Goal: Transaction & Acquisition: Purchase product/service

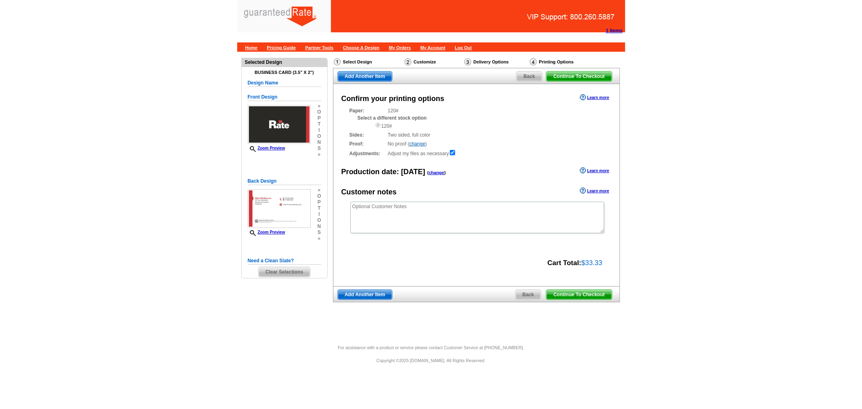
click at [534, 299] on span "Back" at bounding box center [527, 295] width 25 height 10
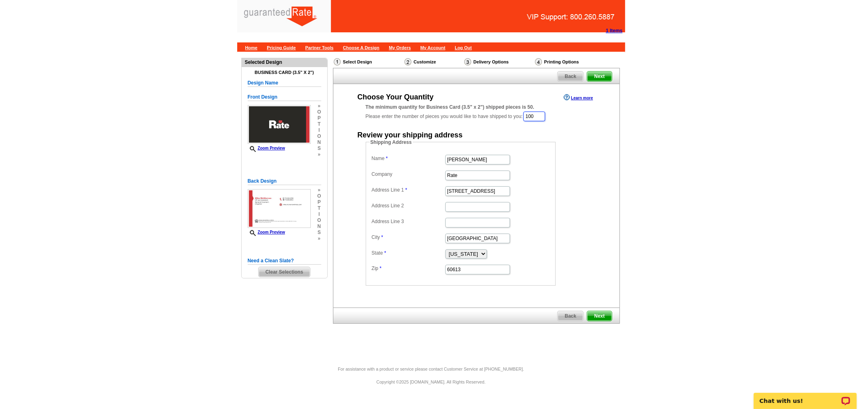
click at [536, 118] on input "100" at bounding box center [534, 116] width 22 height 10
type input "1"
type input "250"
click at [611, 312] on span "Next" at bounding box center [599, 317] width 24 height 10
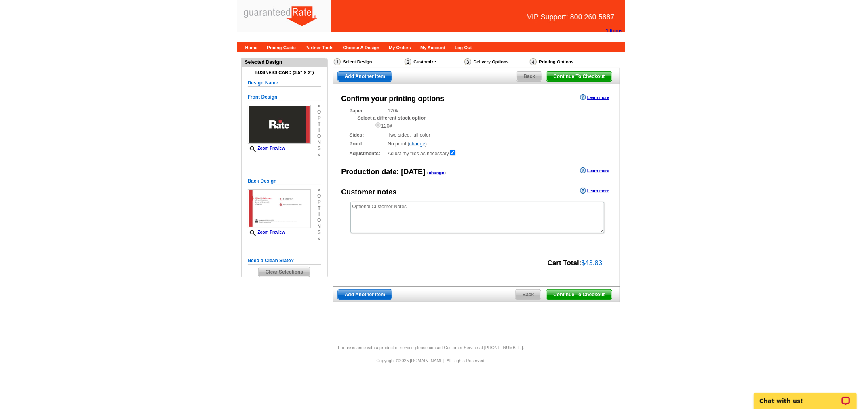
drag, startPoint x: 567, startPoint y: 292, endPoint x: 556, endPoint y: 112, distance: 179.7
click at [567, 292] on span "Continue To Checkout" at bounding box center [578, 295] width 65 height 10
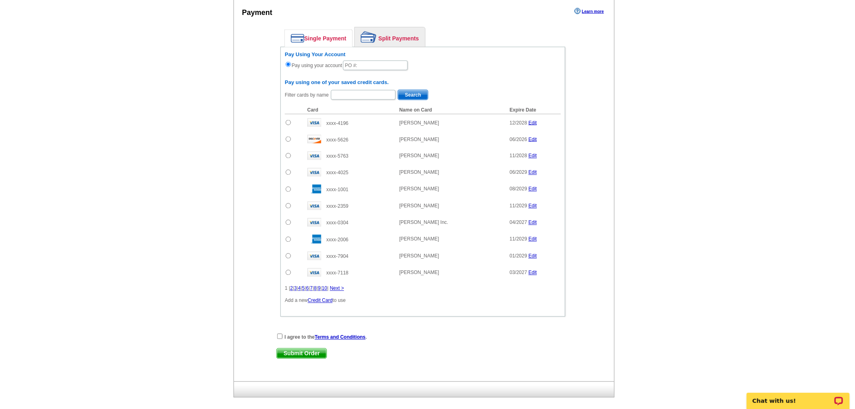
scroll to position [408, 0]
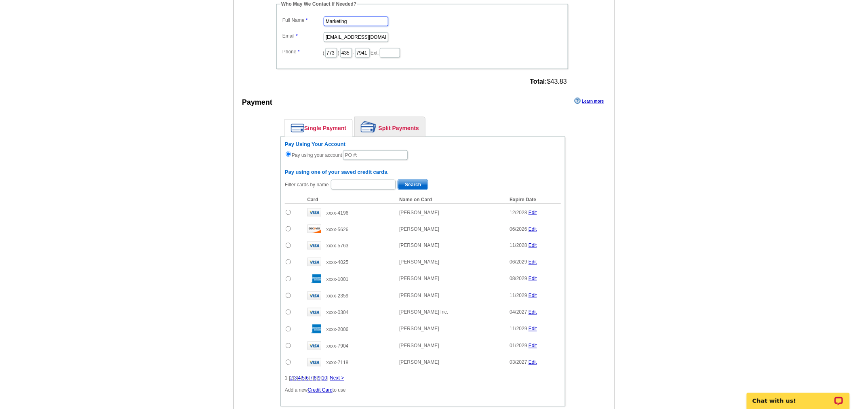
drag, startPoint x: 365, startPoint y: 15, endPoint x: 301, endPoint y: 19, distance: 64.4
click at [301, 19] on dd "Marketing" at bounding box center [422, 21] width 284 height 13
type input "Ester Jacobe"
drag, startPoint x: 324, startPoint y: 33, endPoint x: 408, endPoint y: 47, distance: 85.2
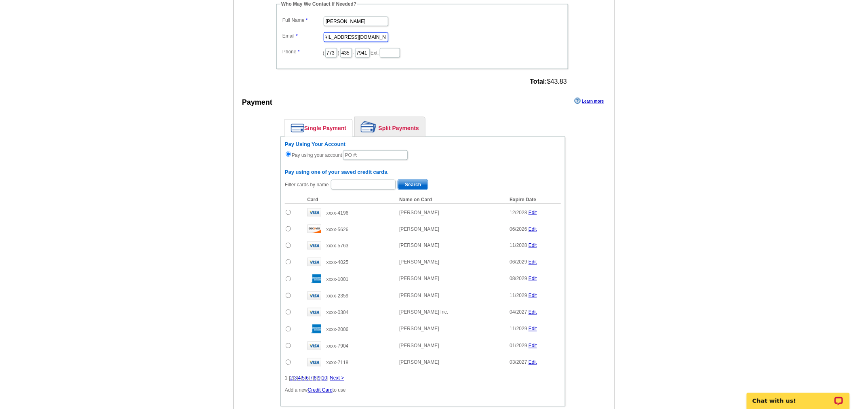
click at [408, 47] on dl "Full Name Ester Jacobe Email marketing@guaranteedrate.com Phone ( 773 ) 435 - 7…" at bounding box center [422, 37] width 284 height 44
type input "ester.jacobe@rate.com"
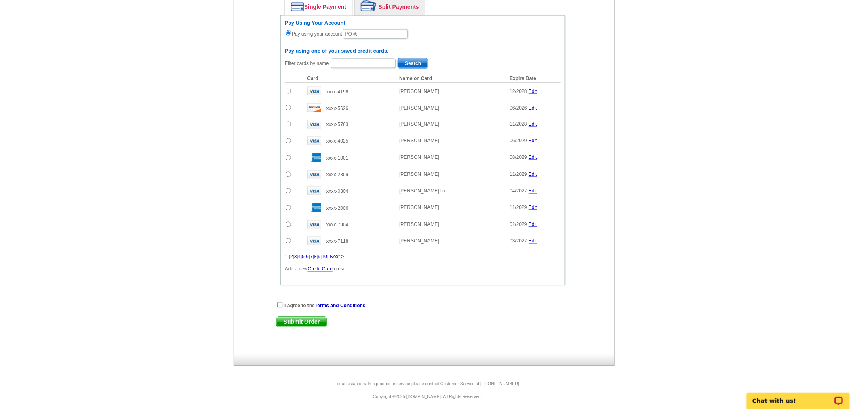
scroll to position [414, 0]
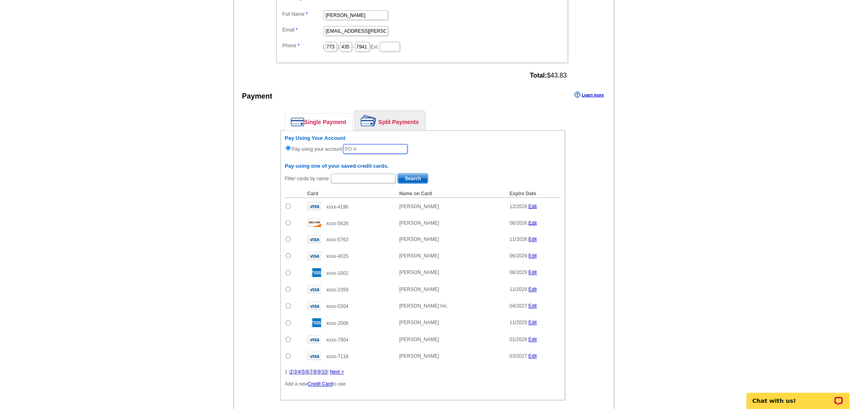
click at [394, 145] on input "text" at bounding box center [375, 149] width 65 height 10
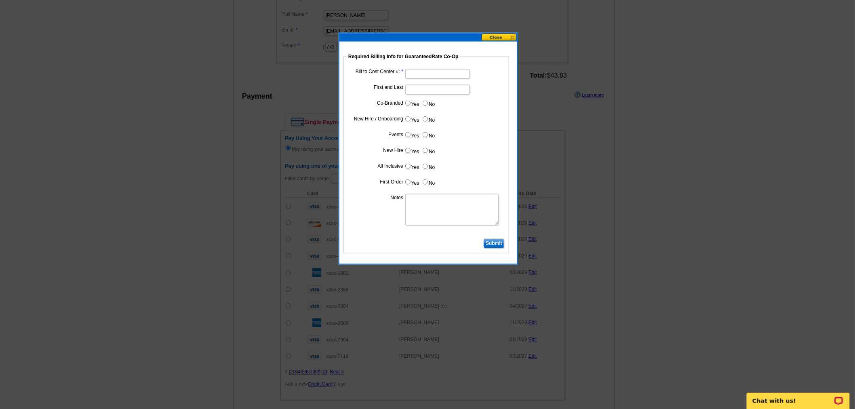
type input "09182025_1242_EJ"
click at [438, 72] on input "Bill to Cost Center #:" at bounding box center [437, 74] width 65 height 10
paste input "9011"
click at [418, 73] on input "9011" at bounding box center [437, 74] width 65 height 10
type input "9011"
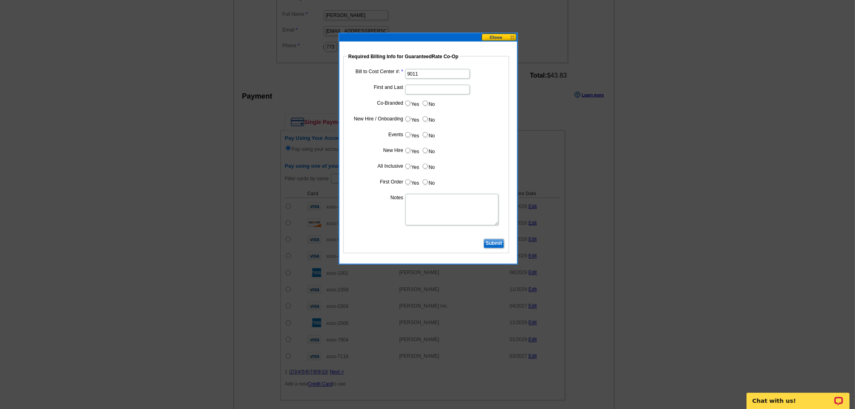
click at [428, 87] on input "First and Last" at bounding box center [437, 90] width 65 height 10
type input "[PERSON_NAME]"
click at [426, 101] on input "No" at bounding box center [425, 103] width 5 height 5
radio input "true"
click at [427, 114] on label "No" at bounding box center [428, 118] width 13 height 9
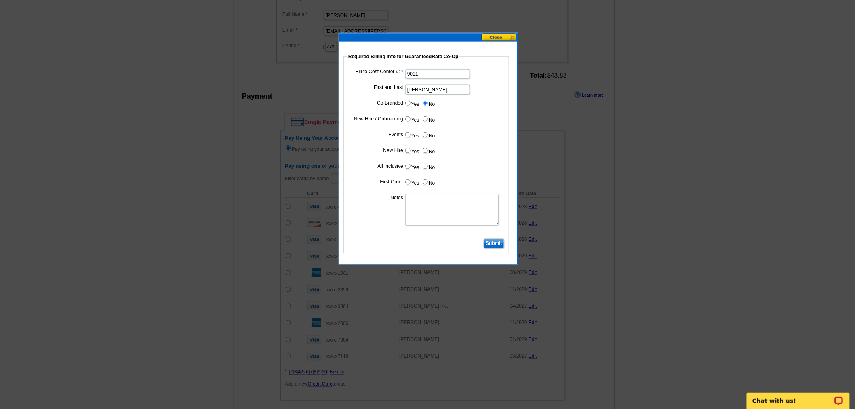
click at [427, 116] on input "No" at bounding box center [425, 118] width 5 height 5
radio input "true"
click at [427, 130] on label "No" at bounding box center [428, 134] width 13 height 9
click at [427, 132] on input "No" at bounding box center [425, 134] width 5 height 5
radio input "true"
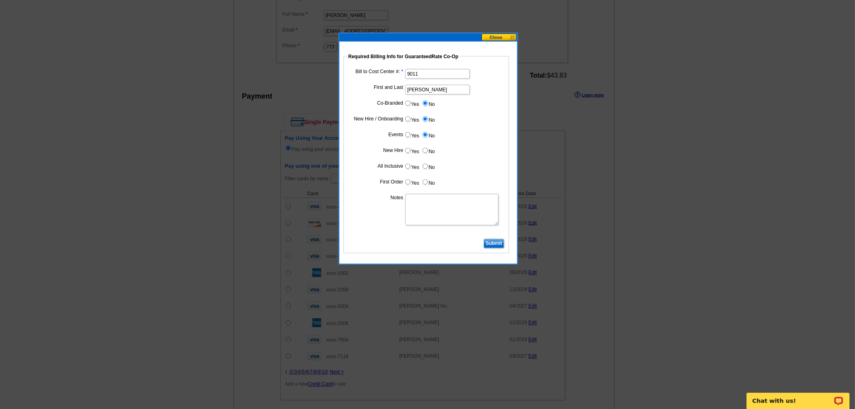
click at [428, 148] on label "No" at bounding box center [428, 150] width 13 height 9
click at [428, 148] on input "No" at bounding box center [425, 150] width 5 height 5
radio input "true"
click at [423, 164] on input "No" at bounding box center [425, 166] width 5 height 5
radio input "true"
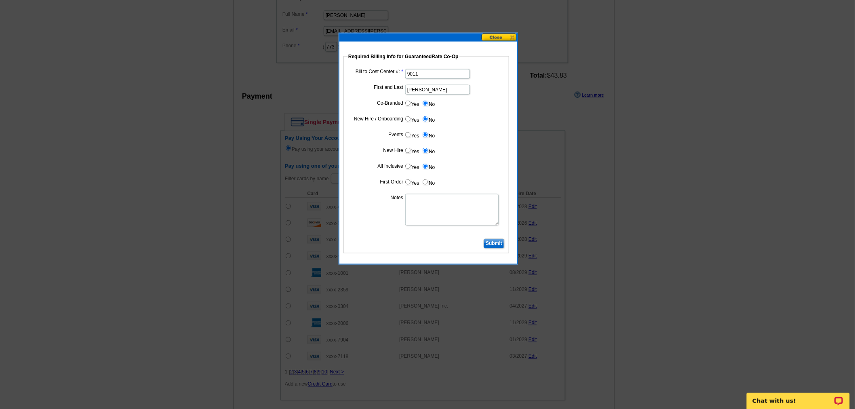
click at [425, 185] on dd "Yes No" at bounding box center [426, 183] width 158 height 13
click at [426, 179] on input "No" at bounding box center [425, 181] width 5 height 5
radio input "true"
click at [425, 197] on textarea "Notes" at bounding box center [451, 210] width 93 height 32
type textarea "Bill to Mike McMorrow CC: 9011"
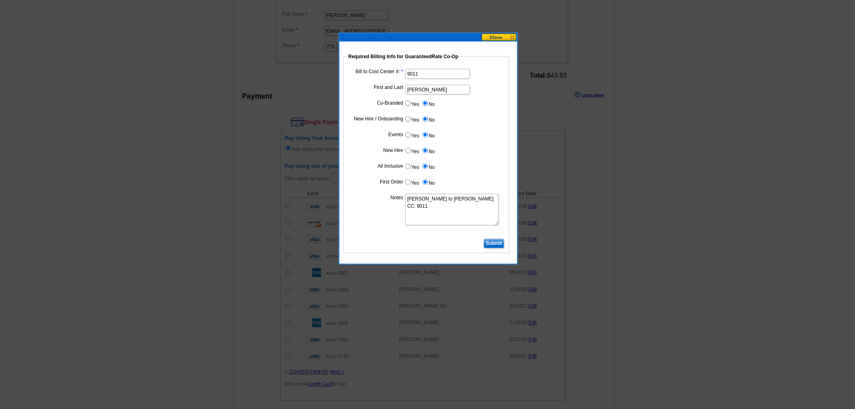
click at [498, 243] on input "Submit" at bounding box center [494, 244] width 21 height 10
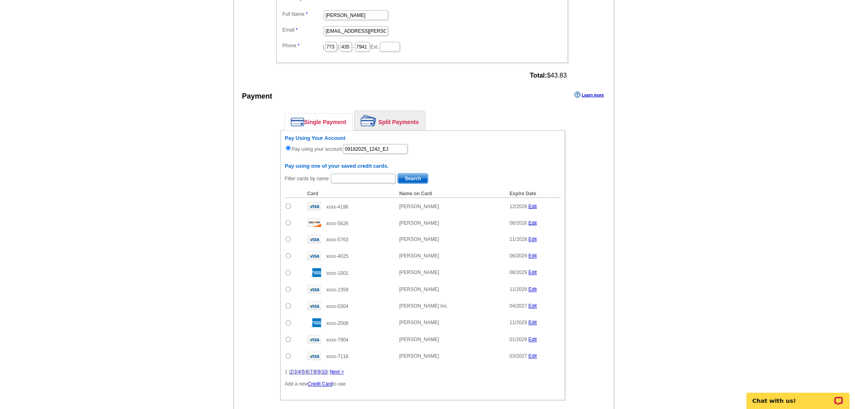
scroll to position [529, 0]
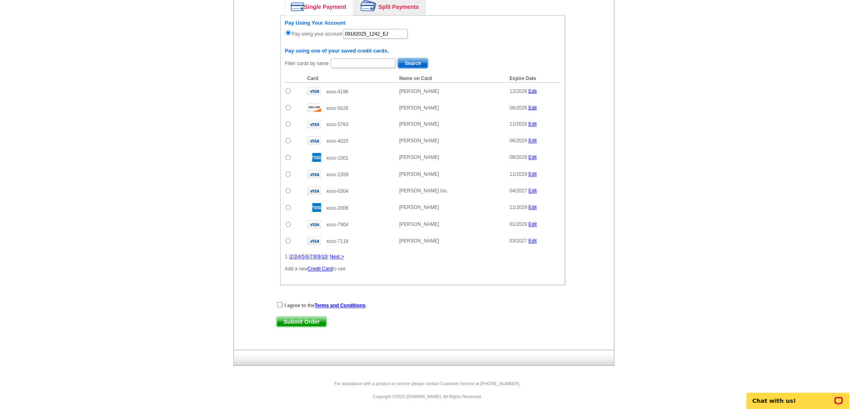
click at [279, 302] on input "checkbox" at bounding box center [279, 304] width 5 height 5
checkbox input "true"
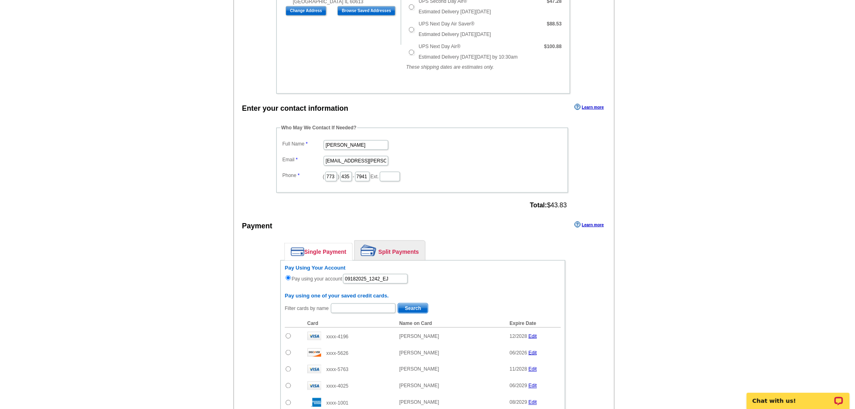
scroll to position [0, 0]
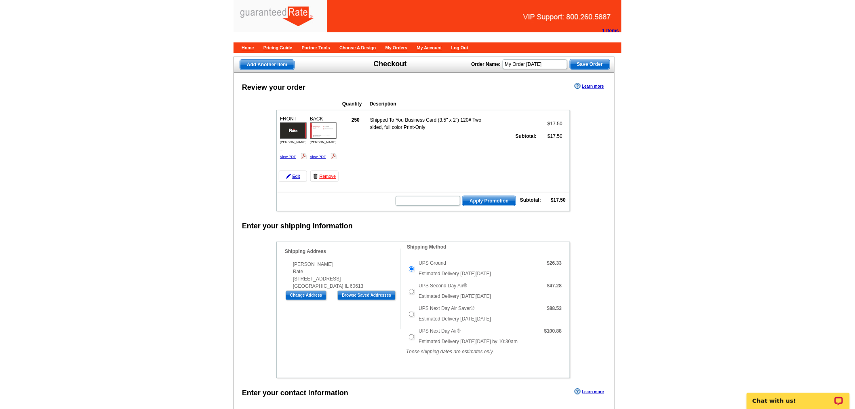
click at [325, 133] on img at bounding box center [323, 130] width 27 height 16
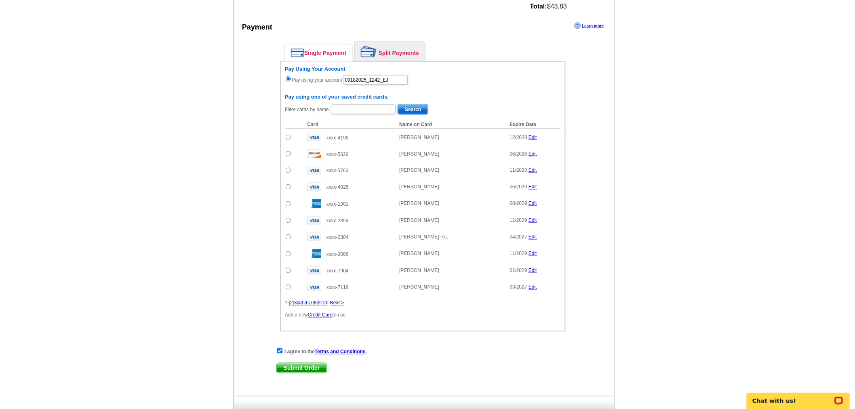
scroll to position [529, 0]
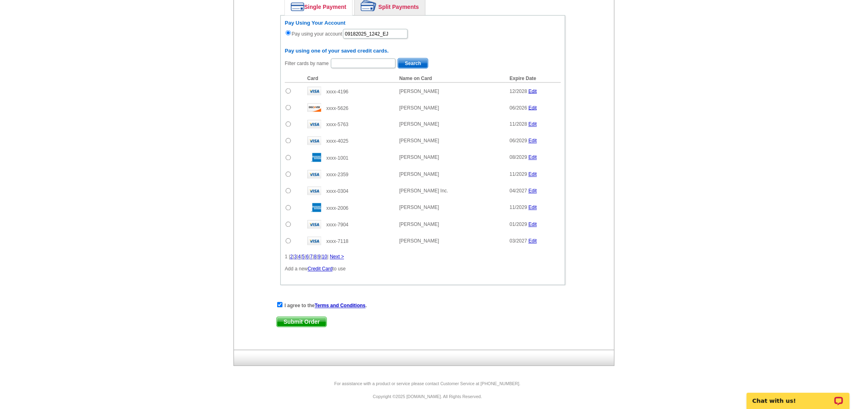
click at [292, 317] on span "Submit Order" at bounding box center [302, 322] width 50 height 10
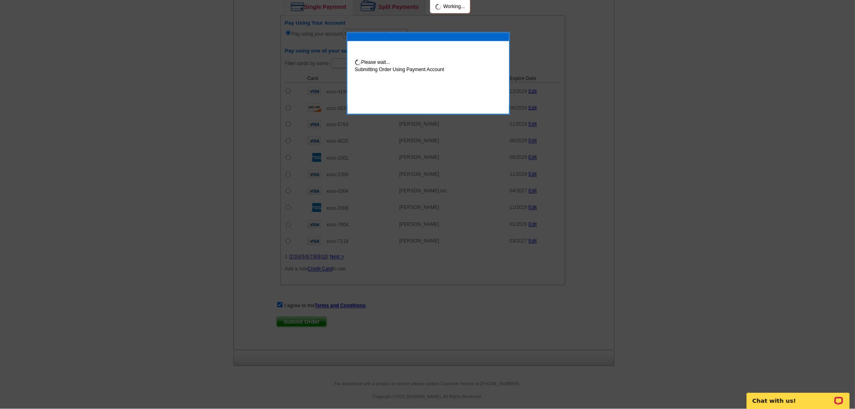
scroll to position [570, 0]
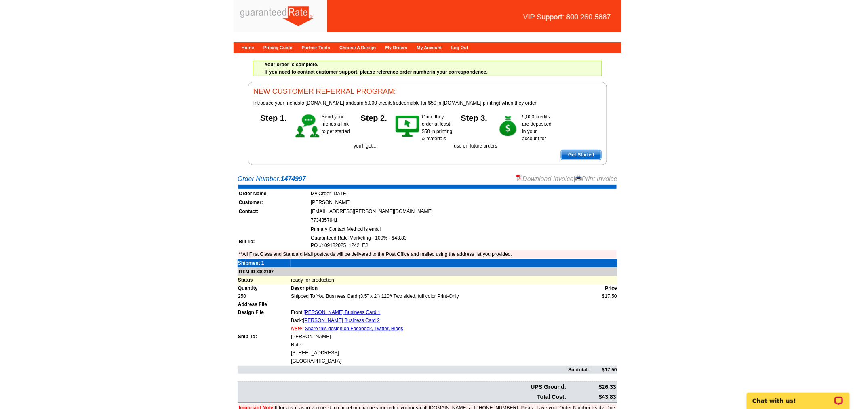
click at [530, 179] on link "Download Invoice" at bounding box center [544, 178] width 57 height 7
